Goal: Task Accomplishment & Management: Manage account settings

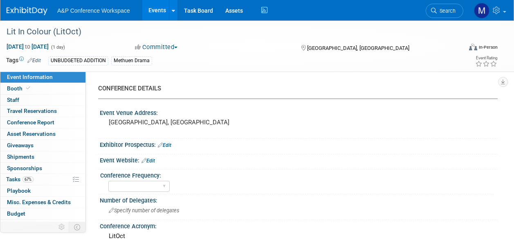
select select "Level 2"
select select "In-Person Booth"
select select "Drama & Performance Studies"
select select "Methuen Drama"
select select "Matt Hambridge"
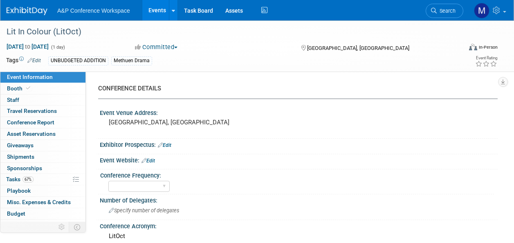
select select "Sarah Ruddock"
select select "Vivien Quick"
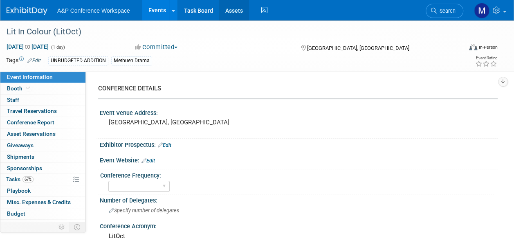
click at [233, 4] on link "Assets" at bounding box center [234, 10] width 30 height 20
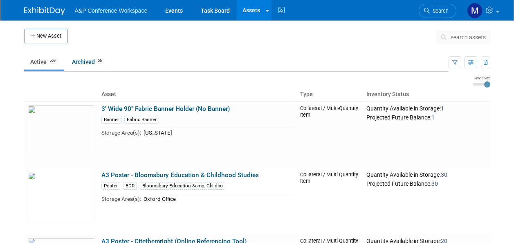
click at [469, 37] on span "search assets" at bounding box center [468, 37] width 35 height 7
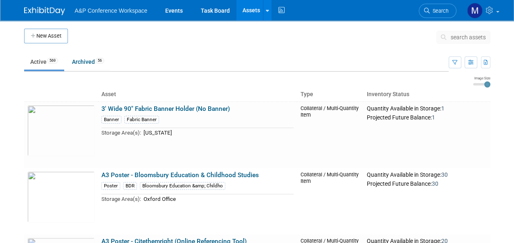
click at [469, 37] on span "search assets" at bounding box center [468, 37] width 35 height 7
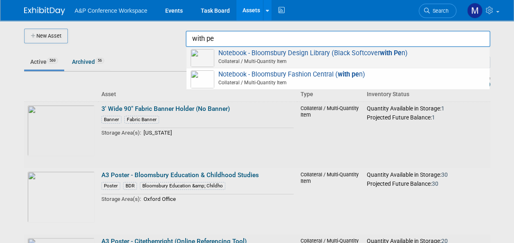
click at [276, 55] on span "Notebook - Bloomsbury Design Library (Black Softcover with Pe n) Collateral / M…" at bounding box center [338, 57] width 295 height 17
type input "Notebook - Bloomsbury Design Library (Black Softcover with Pen)"
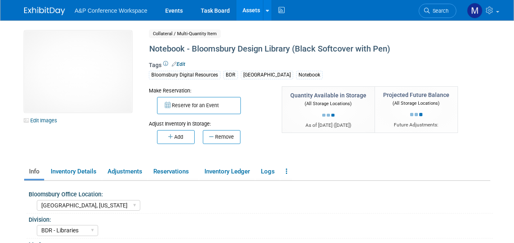
select select "Oxford, New York"
select select "BDR - Libraries"
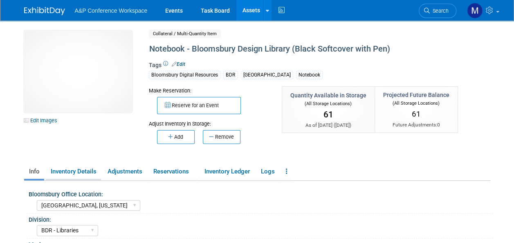
click at [79, 173] on link "Inventory Details" at bounding box center [73, 171] width 55 height 14
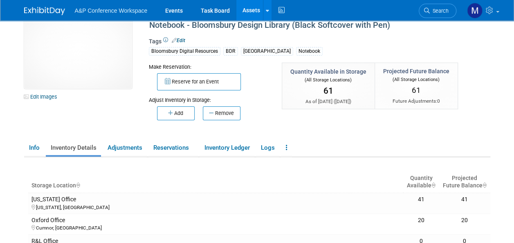
scroll to position [41, 0]
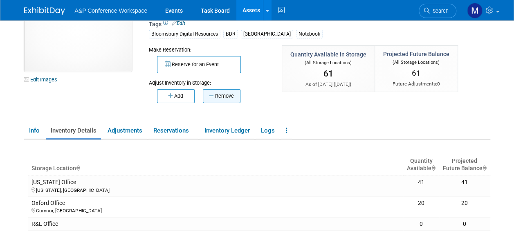
click at [223, 93] on button "Remove" at bounding box center [222, 96] width 38 height 14
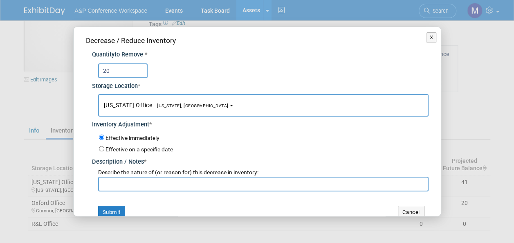
type input "20"
click at [179, 103] on span "[US_STATE], [GEOGRAPHIC_DATA]" at bounding box center [190, 105] width 77 height 5
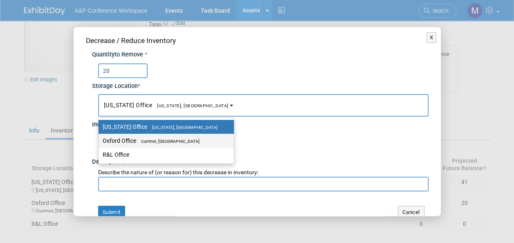
click at [176, 142] on span "Cumnor, [GEOGRAPHIC_DATA]" at bounding box center [167, 141] width 63 height 5
click at [100, 142] on input "Oxford Office Cumnor, United Kingdom" at bounding box center [97, 140] width 5 height 5
select select "11222978"
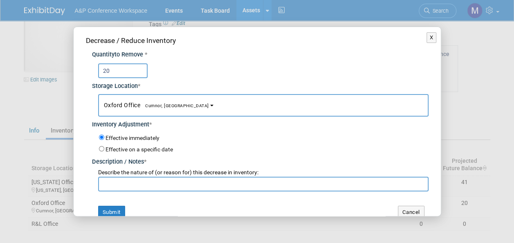
click at [169, 181] on input "text" at bounding box center [263, 184] width 331 height 15
click at [189, 184] on input "Leo requested to send to him in Cghina" at bounding box center [263, 184] width 331 height 15
drag, startPoint x: 209, startPoint y: 181, endPoint x: 89, endPoint y: 191, distance: 120.4
click at [89, 191] on div "Decrease / Reduce Inventory Quantity to Remove * 20 Storage Location * New York…" at bounding box center [257, 127] width 367 height 200
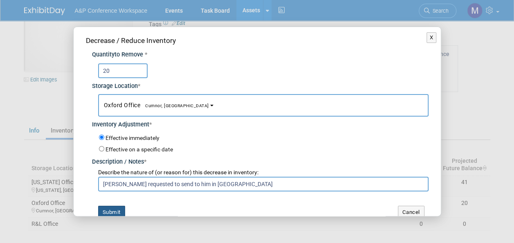
type input "Leo requested to send to him in China"
click at [115, 210] on button "Submit" at bounding box center [111, 212] width 27 height 13
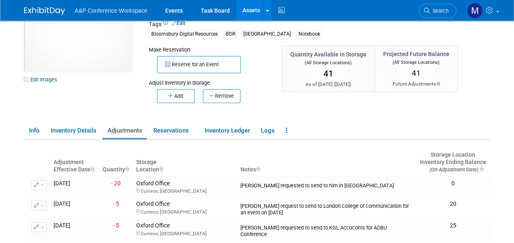
click at [246, 4] on link "Assets" at bounding box center [251, 10] width 30 height 20
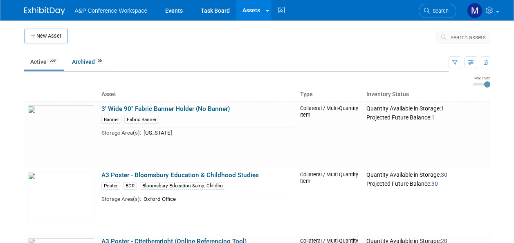
click at [466, 38] on span "search assets" at bounding box center [468, 37] width 35 height 7
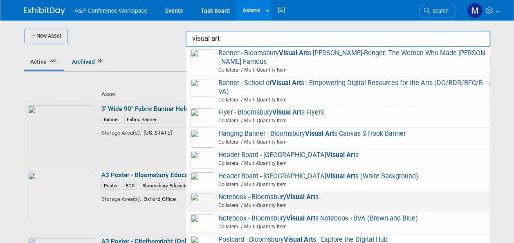
click at [295, 200] on strong "Visual Art" at bounding box center [300, 197] width 29 height 8
type input "Notebook - Bloomsbury Visual Arts"
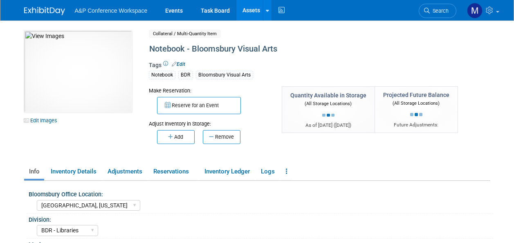
select select "[GEOGRAPHIC_DATA], [US_STATE]"
select select "BDR - Libraries"
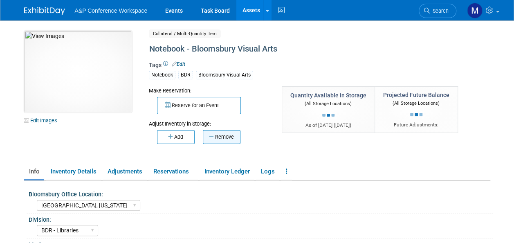
click at [223, 137] on button "Remove" at bounding box center [222, 137] width 38 height 14
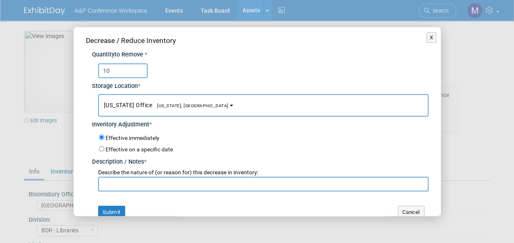
type input "10"
click at [179, 103] on span "[US_STATE], [GEOGRAPHIC_DATA]" at bounding box center [190, 105] width 77 height 5
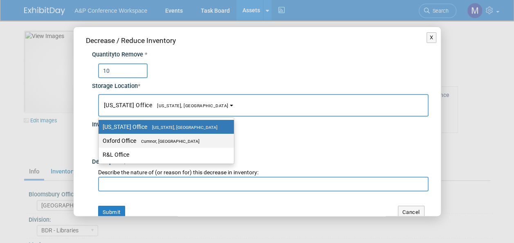
click at [180, 142] on span "Cumnor, [GEOGRAPHIC_DATA]" at bounding box center [167, 141] width 63 height 5
click at [100, 142] on input "Oxford Office Cumnor, United Kingdom" at bounding box center [97, 140] width 5 height 5
select select "11222978"
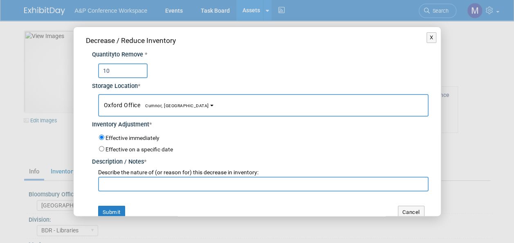
click at [176, 178] on input "text" at bounding box center [263, 184] width 331 height 15
paste input "Leo requested to send to him in China"
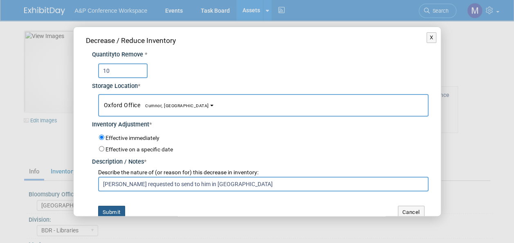
type input "Leo requested to send to him in China"
click at [123, 210] on button "Submit" at bounding box center [111, 212] width 27 height 13
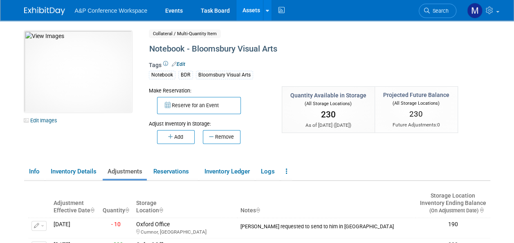
click at [253, 9] on link "Assets" at bounding box center [251, 10] width 30 height 20
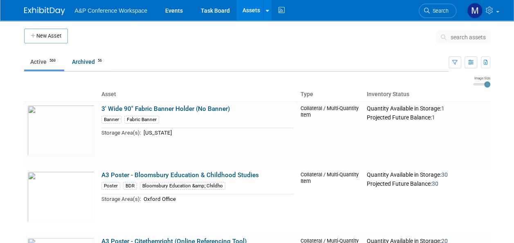
click at [448, 35] on icon at bounding box center [445, 37] width 9 height 6
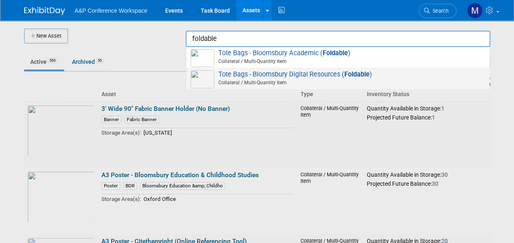
click at [303, 74] on span "Tote Bags - Bloomsbury Digital Resources ( Foldable ) Collateral / Multi-Quanti…" at bounding box center [338, 78] width 295 height 17
type input "Tote Bags - Bloomsbury Digital Resources (Foldable)"
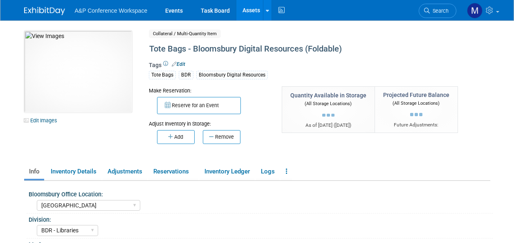
select select "[GEOGRAPHIC_DATA]"
select select "BDR - Libraries"
select select "[PERSON_NAME]"
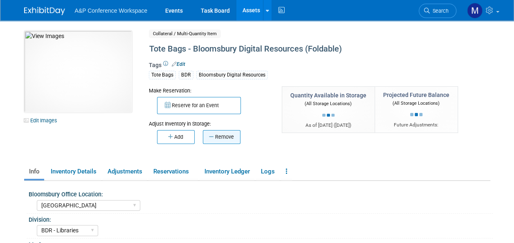
click at [233, 135] on button "Remove" at bounding box center [222, 137] width 38 height 14
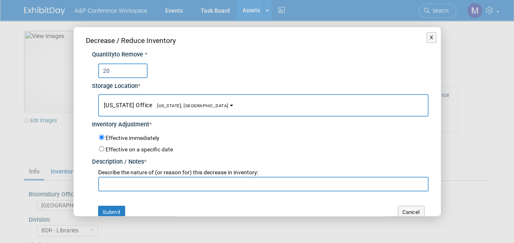
type input "20"
click at [182, 106] on span "[US_STATE], [GEOGRAPHIC_DATA]" at bounding box center [190, 105] width 77 height 5
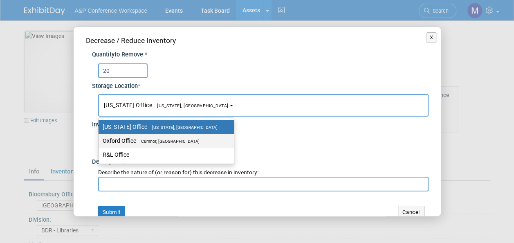
click at [185, 137] on label "Oxford Office Cumnor, United Kingdom" at bounding box center [164, 140] width 123 height 11
click at [100, 138] on input "Oxford Office Cumnor, United Kingdom" at bounding box center [97, 140] width 5 height 5
select select "11222978"
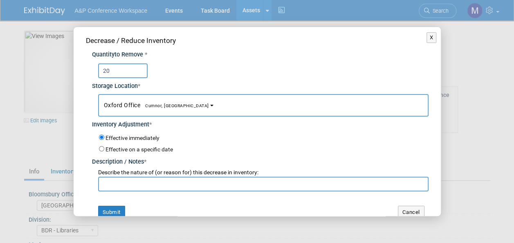
click at [178, 181] on input "text" at bounding box center [263, 184] width 331 height 15
paste input "Leo requested to send to him in China"
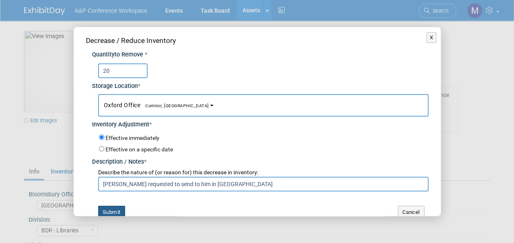
type input "Leo requested to send to him in China"
click at [118, 210] on button "Submit" at bounding box center [111, 212] width 27 height 13
